Goal: Information Seeking & Learning: Learn about a topic

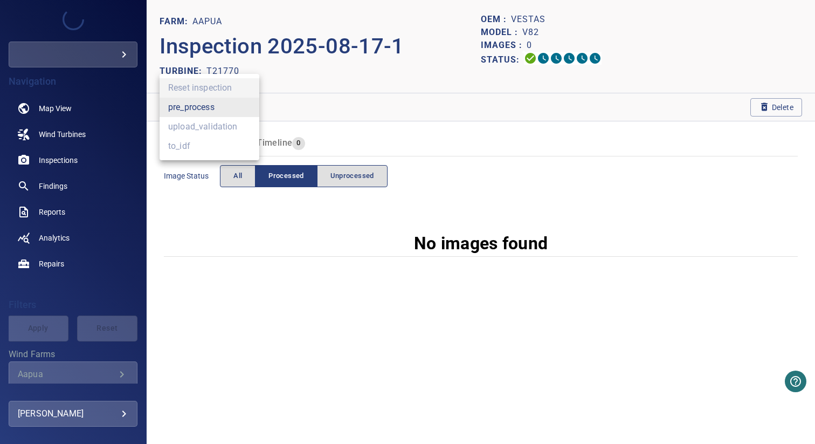
click at [210, 111] on body "**********" at bounding box center [407, 222] width 815 height 444
click at [220, 108] on li "pre_process" at bounding box center [210, 107] width 100 height 19
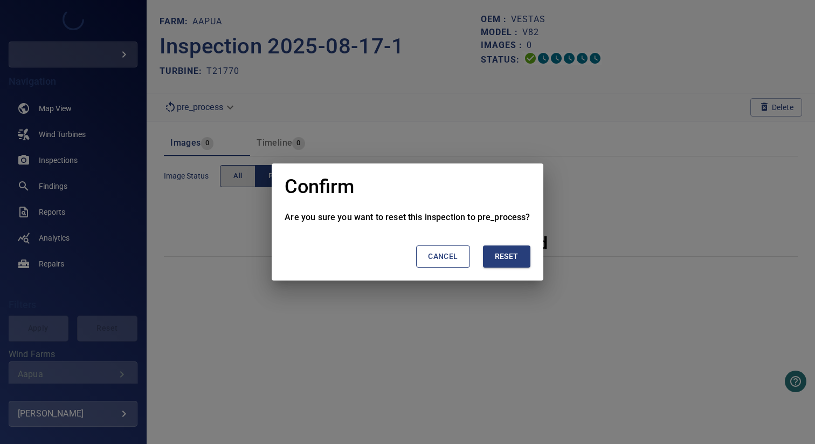
click at [510, 261] on span "Reset" at bounding box center [507, 256] width 24 height 13
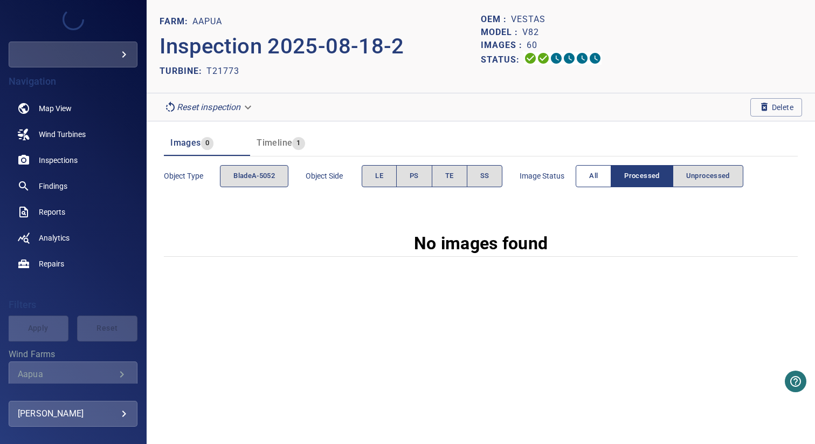
click at [592, 180] on span "All" at bounding box center [593, 176] width 9 height 12
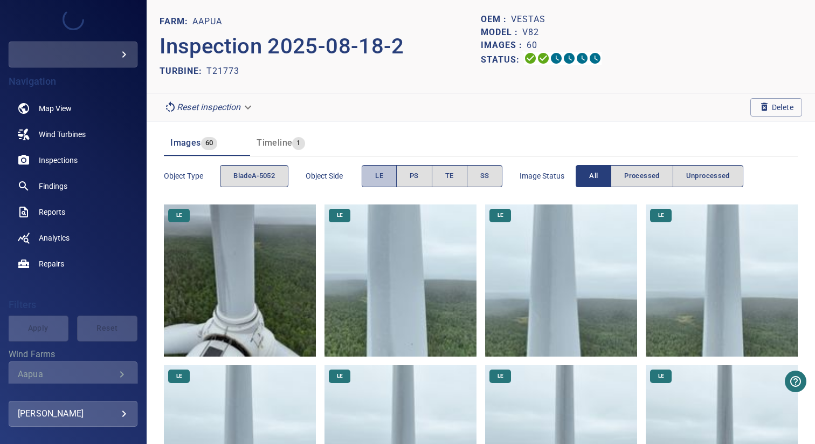
click at [379, 173] on span "LE" at bounding box center [379, 176] width 8 height 12
click at [419, 173] on span "PS" at bounding box center [414, 176] width 9 height 12
click at [388, 176] on button "LE" at bounding box center [379, 176] width 35 height 22
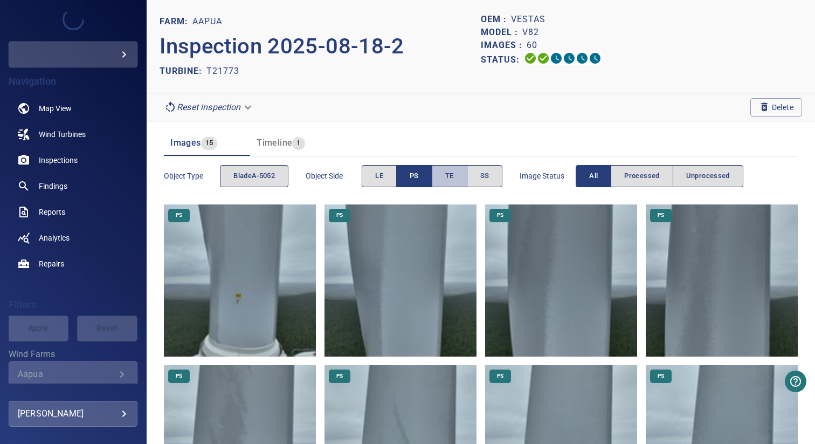
click at [443, 179] on button "TE" at bounding box center [450, 176] width 36 height 22
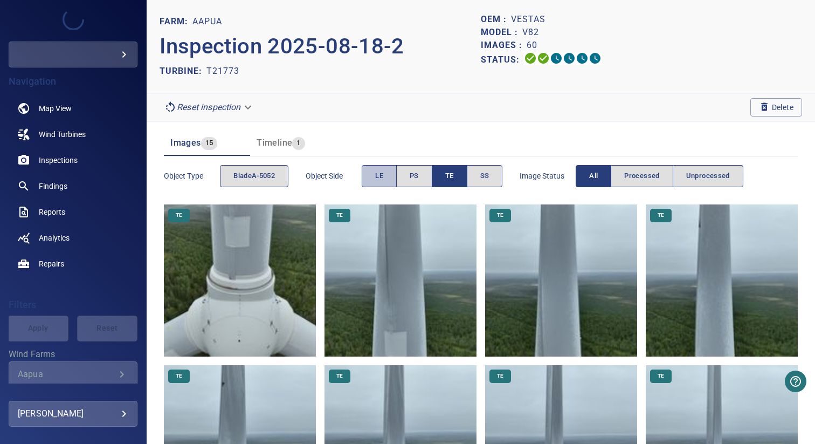
click at [385, 175] on button "LE" at bounding box center [379, 176] width 35 height 22
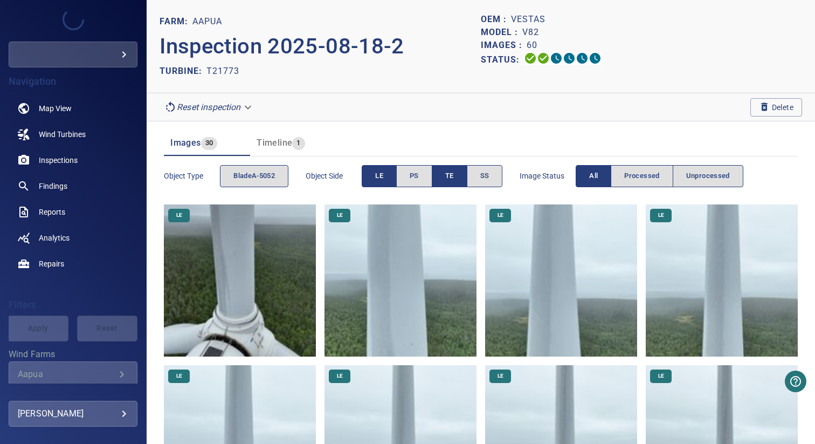
click at [443, 176] on button "TE" at bounding box center [450, 176] width 36 height 22
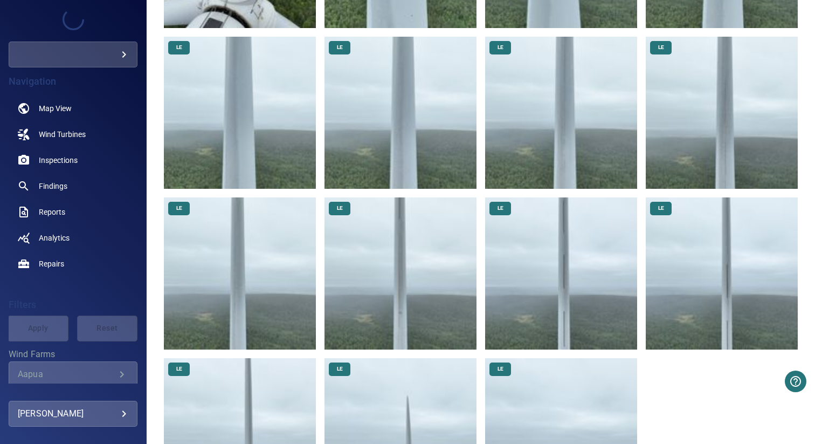
scroll to position [413, 0]
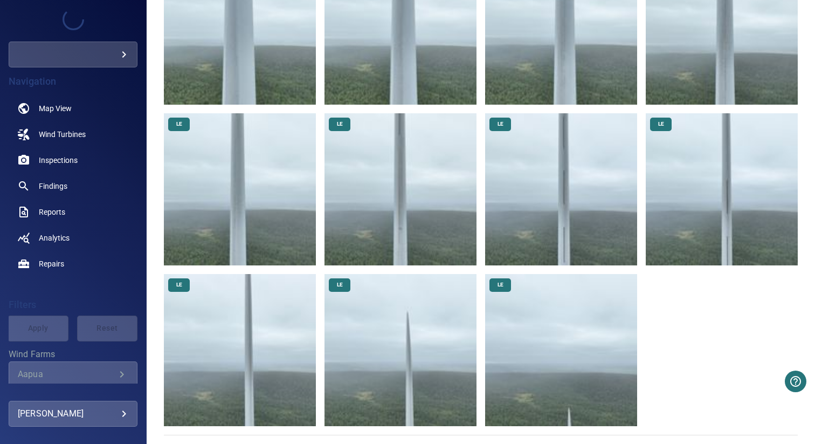
click at [556, 330] on img at bounding box center [561, 350] width 152 height 152
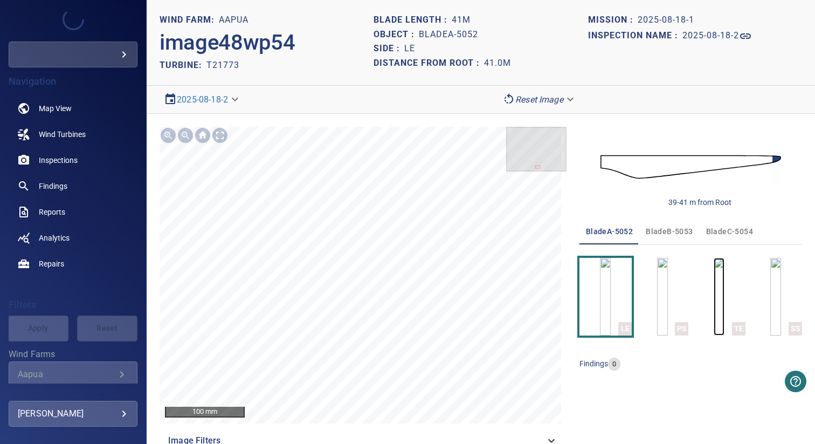
click at [725, 299] on img "button" at bounding box center [719, 297] width 11 height 78
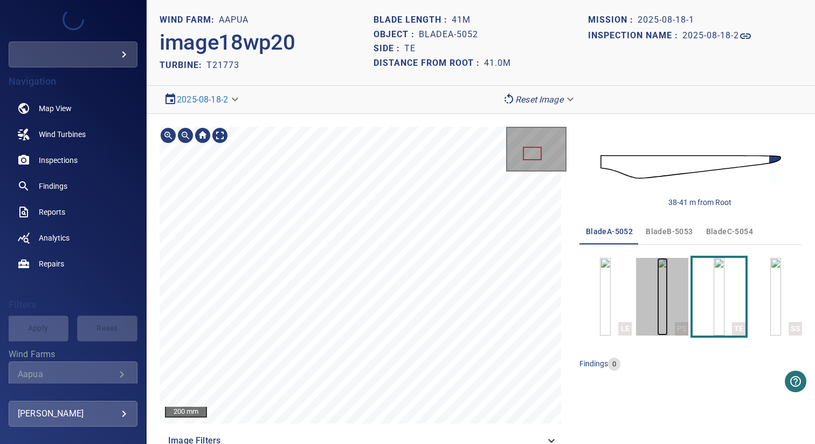
click at [666, 311] on img "button" at bounding box center [662, 297] width 11 height 78
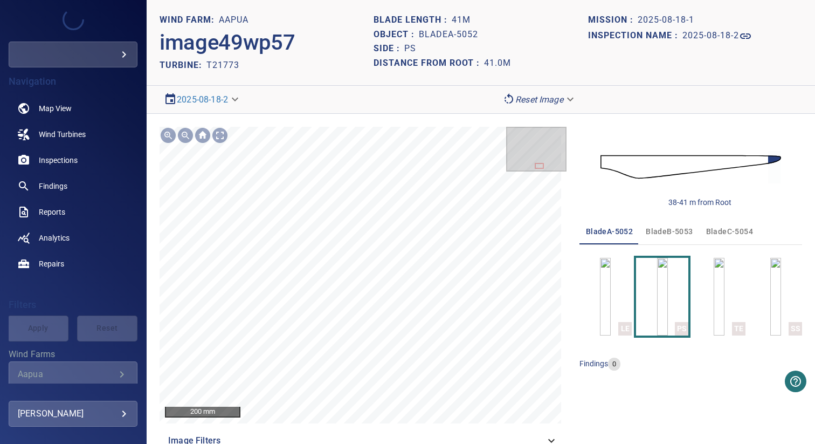
click at [718, 160] on img at bounding box center [691, 167] width 181 height 44
click at [746, 162] on img at bounding box center [691, 167] width 181 height 44
click at [707, 163] on img at bounding box center [691, 167] width 181 height 44
click at [695, 164] on img at bounding box center [691, 167] width 181 height 44
